Goal: Task Accomplishment & Management: Complete application form

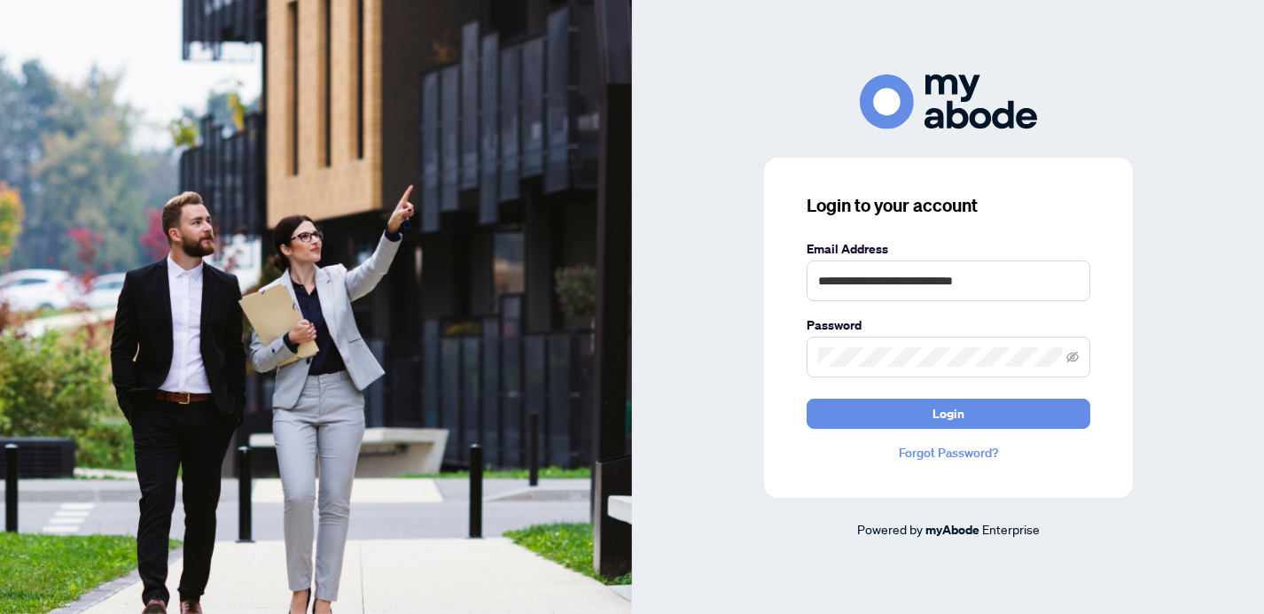
type input "**********"
click at [948, 413] on button "Login" at bounding box center [949, 414] width 284 height 30
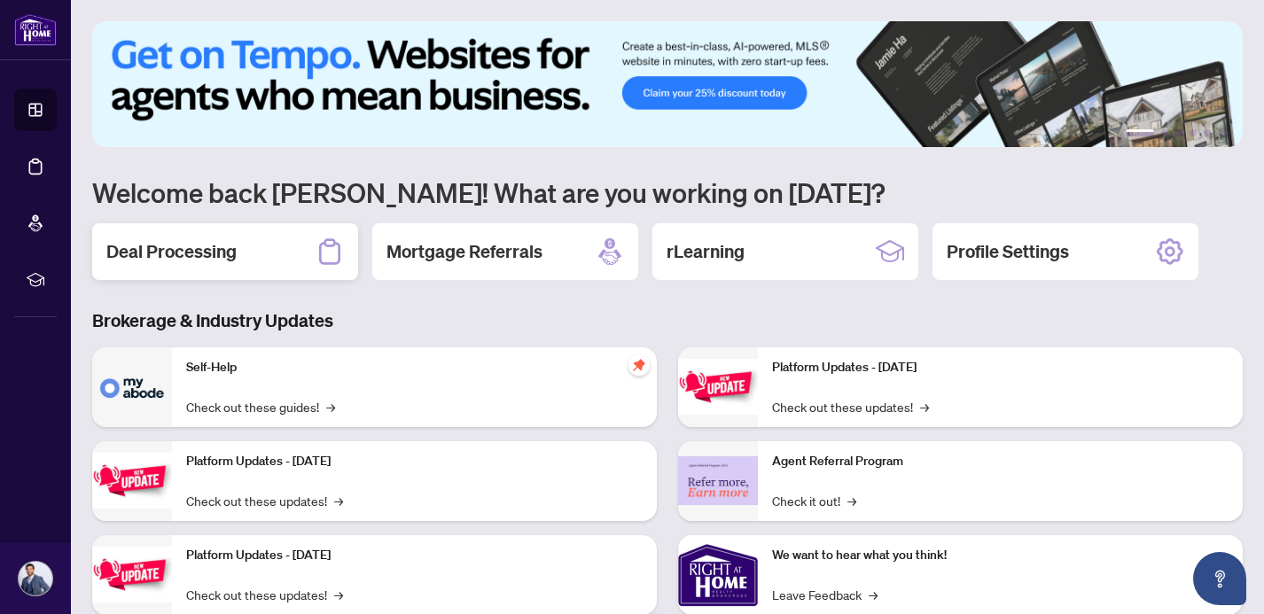
click at [301, 257] on div "Deal Processing" at bounding box center [225, 251] width 266 height 57
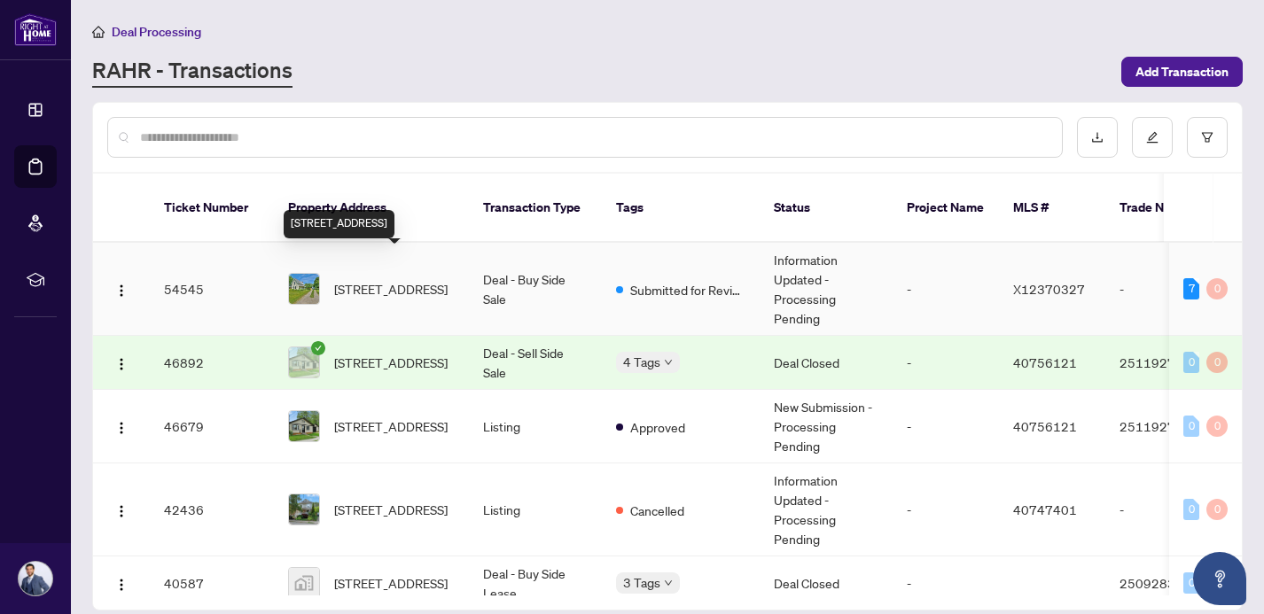
click at [403, 279] on span "[STREET_ADDRESS]" at bounding box center [390, 289] width 113 height 20
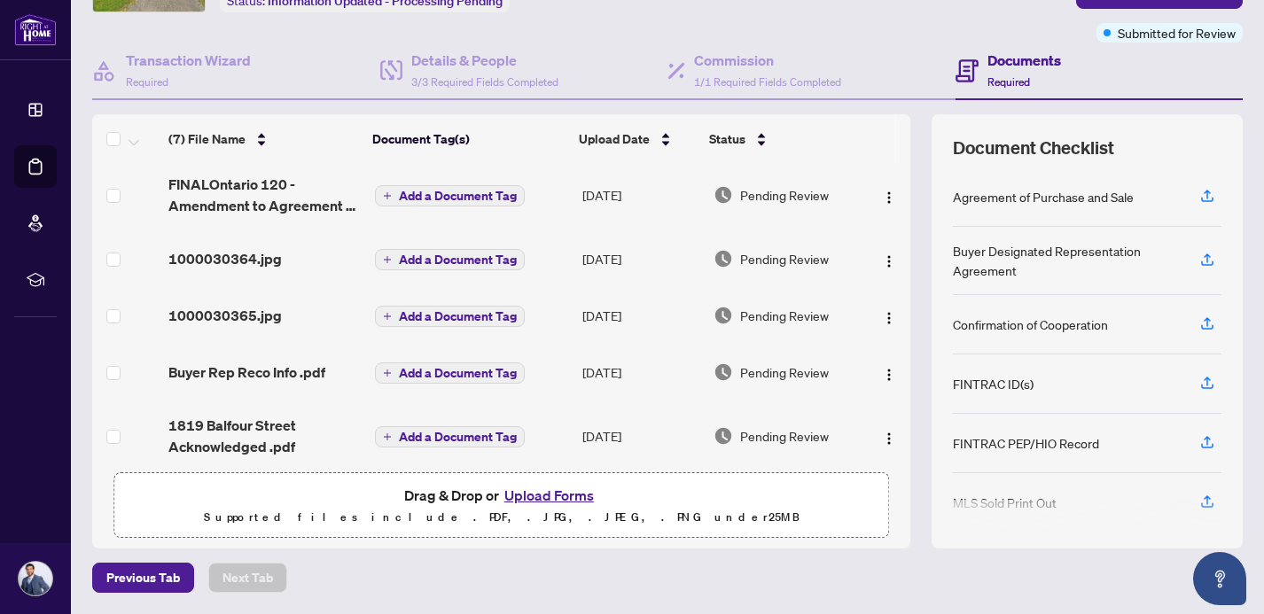
scroll to position [128, 0]
click at [543, 497] on button "Upload Forms" at bounding box center [549, 496] width 100 height 23
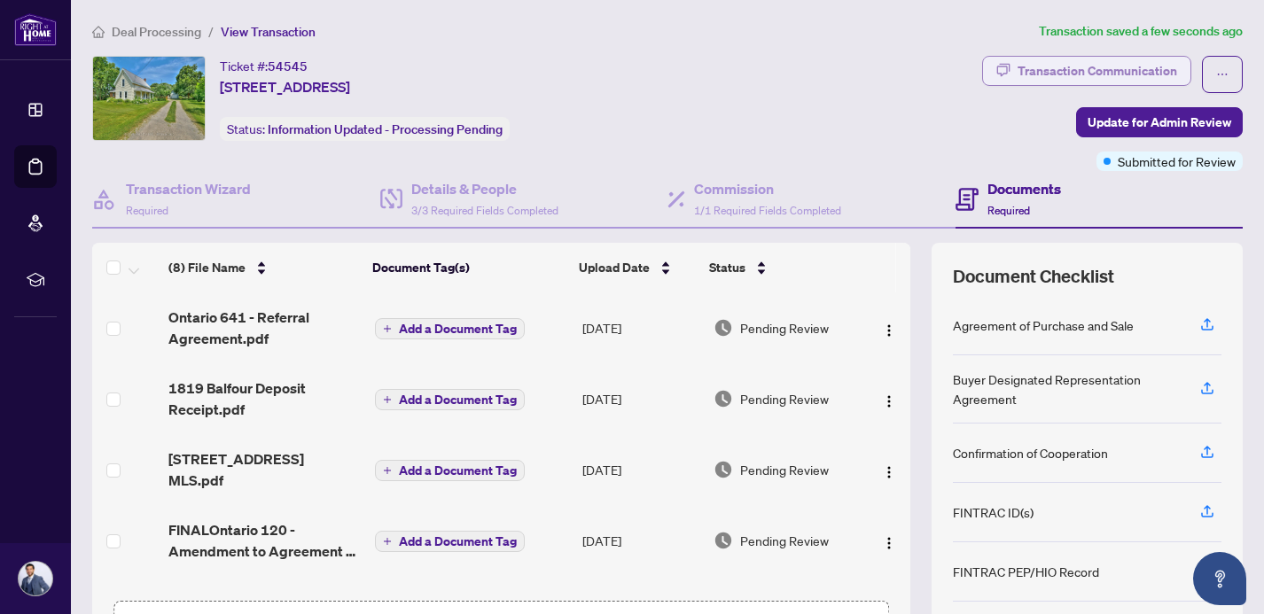
scroll to position [0, 0]
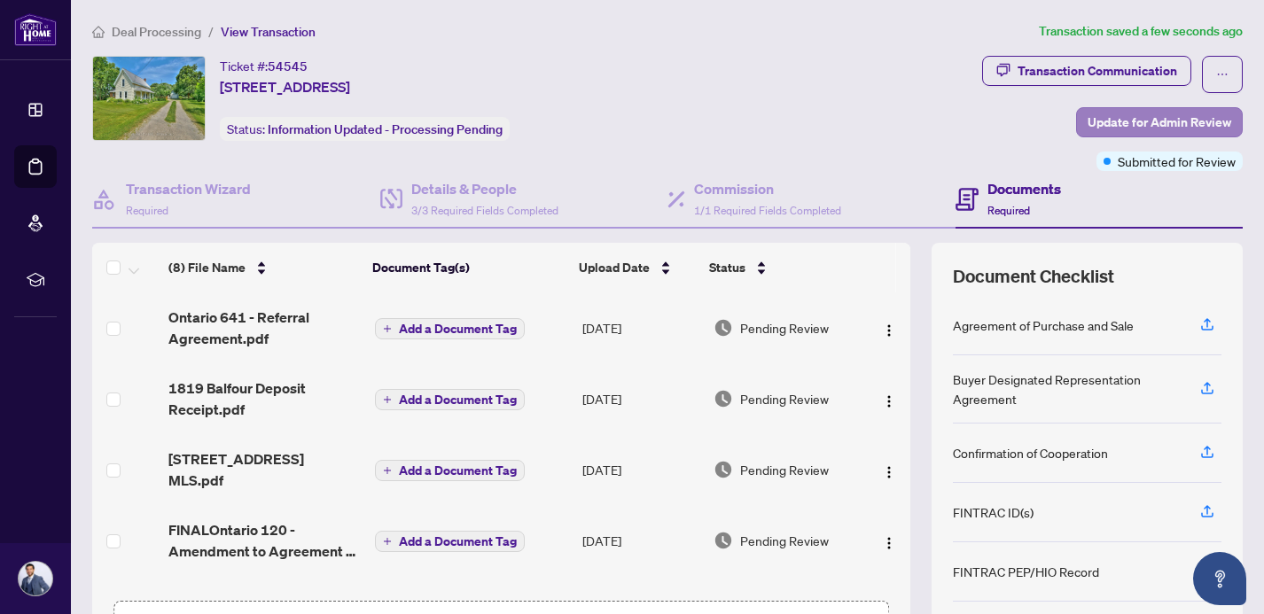
click at [1163, 116] on span "Update for Admin Review" at bounding box center [1160, 122] width 144 height 28
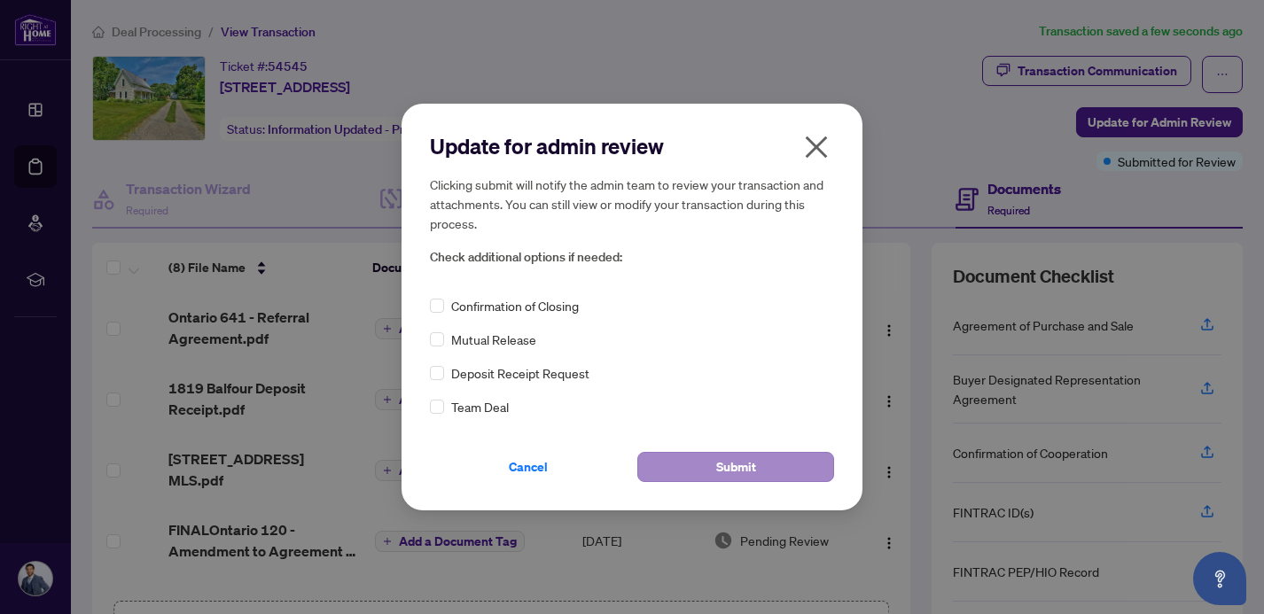
click at [716, 466] on span "Submit" at bounding box center [736, 467] width 40 height 28
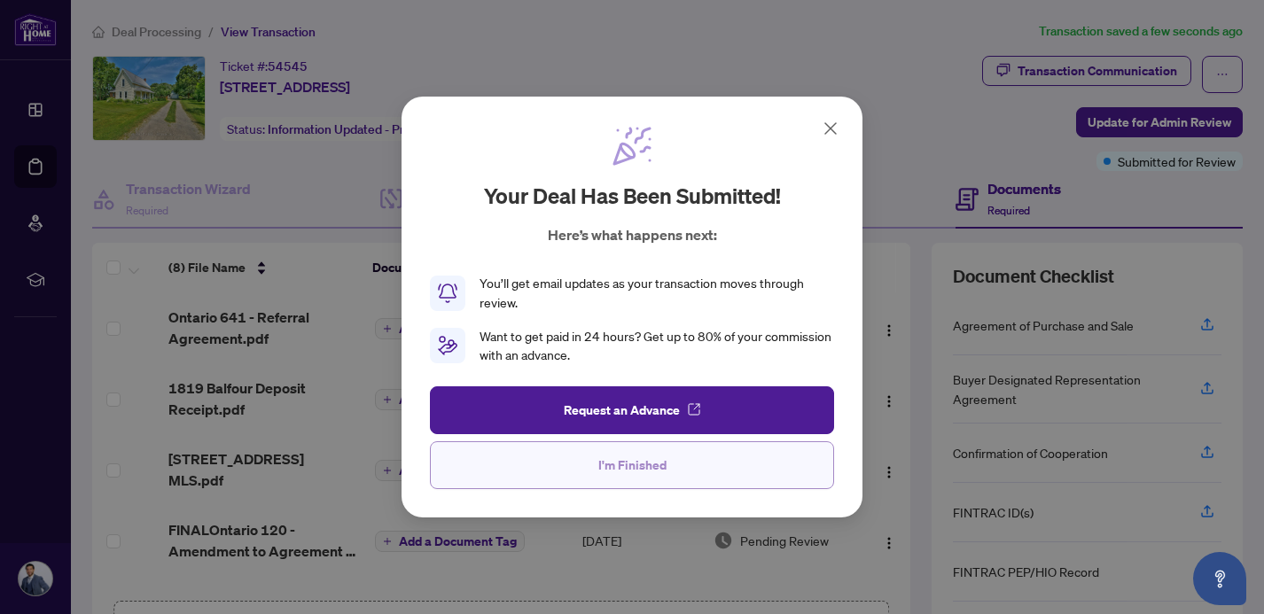
click at [670, 465] on button "I'm Finished" at bounding box center [632, 465] width 404 height 48
